Goal: Find specific page/section

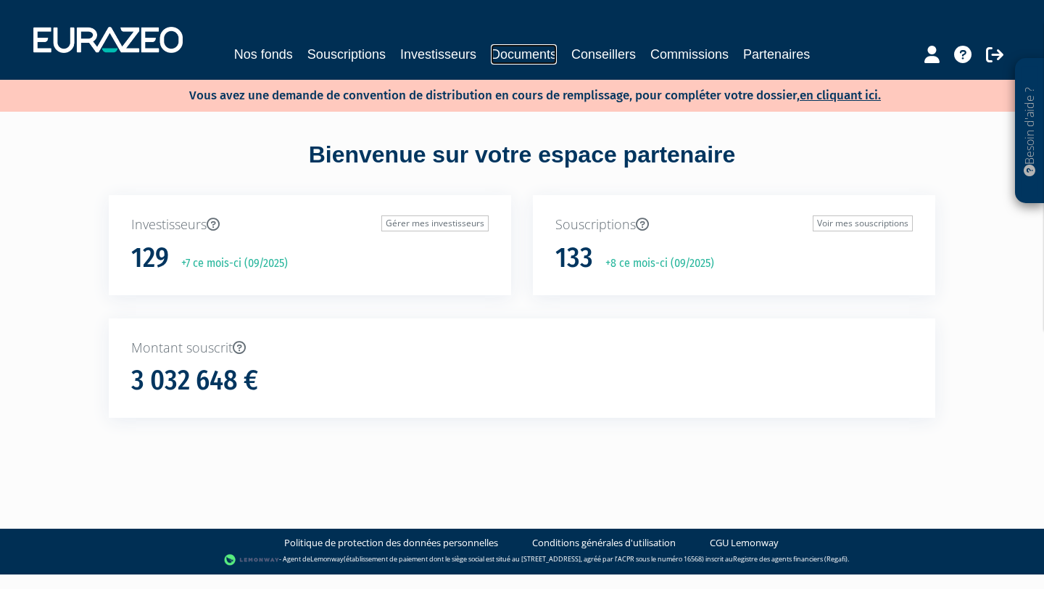
click at [513, 62] on link "Documents" at bounding box center [524, 54] width 66 height 20
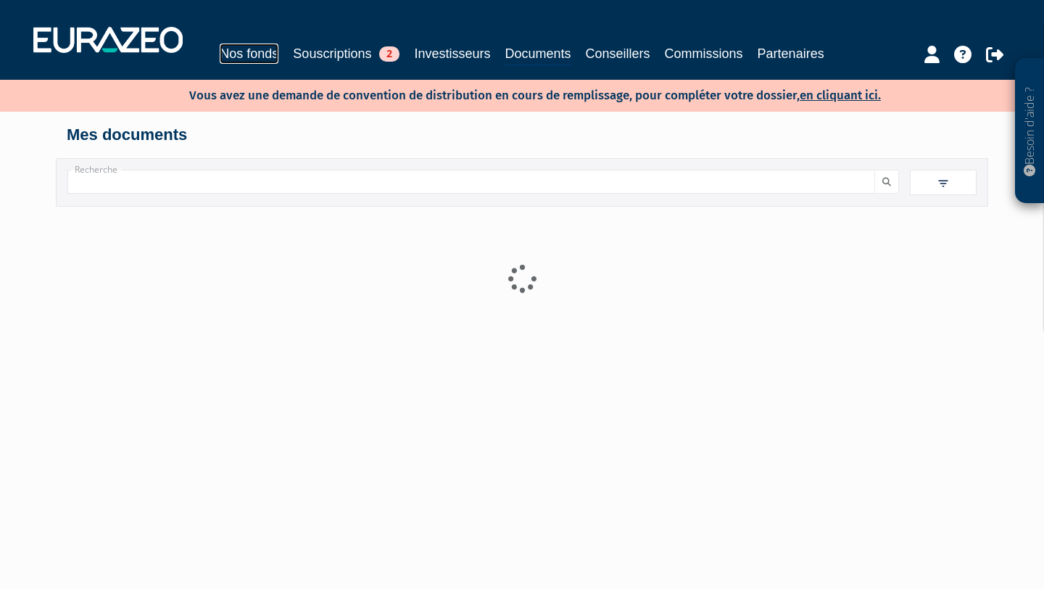
click at [268, 44] on link "Nos fonds" at bounding box center [249, 54] width 59 height 20
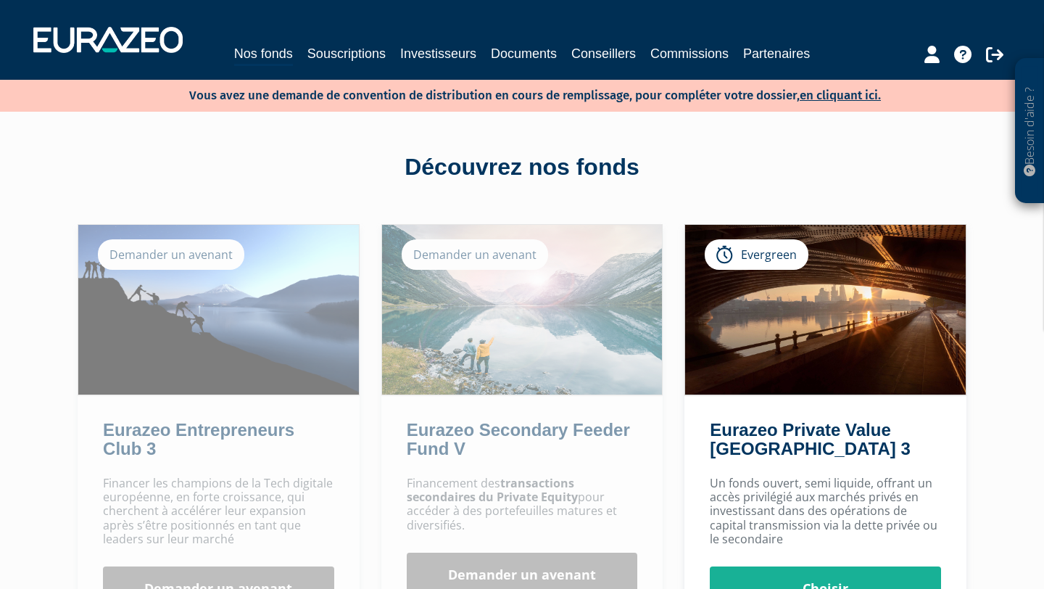
click at [536, 67] on nav "Nos fonds Souscriptions Investisseurs Documents Conseillers Commissions Partena…" at bounding box center [522, 40] width 1044 height 80
click at [533, 59] on link "Documents" at bounding box center [524, 54] width 66 height 20
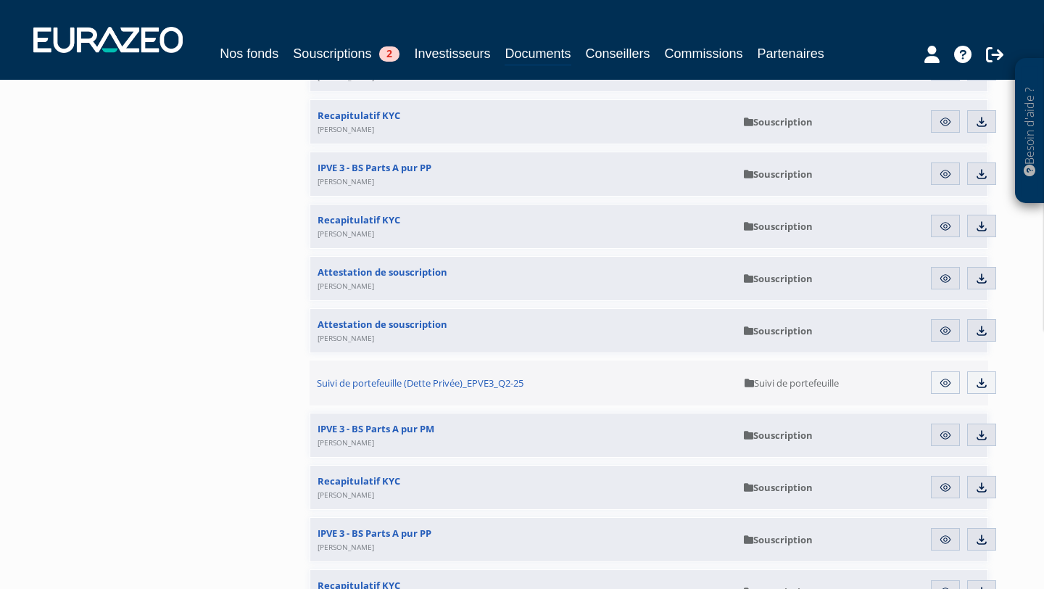
scroll to position [824, 0]
